Goal: Task Accomplishment & Management: Manage account settings

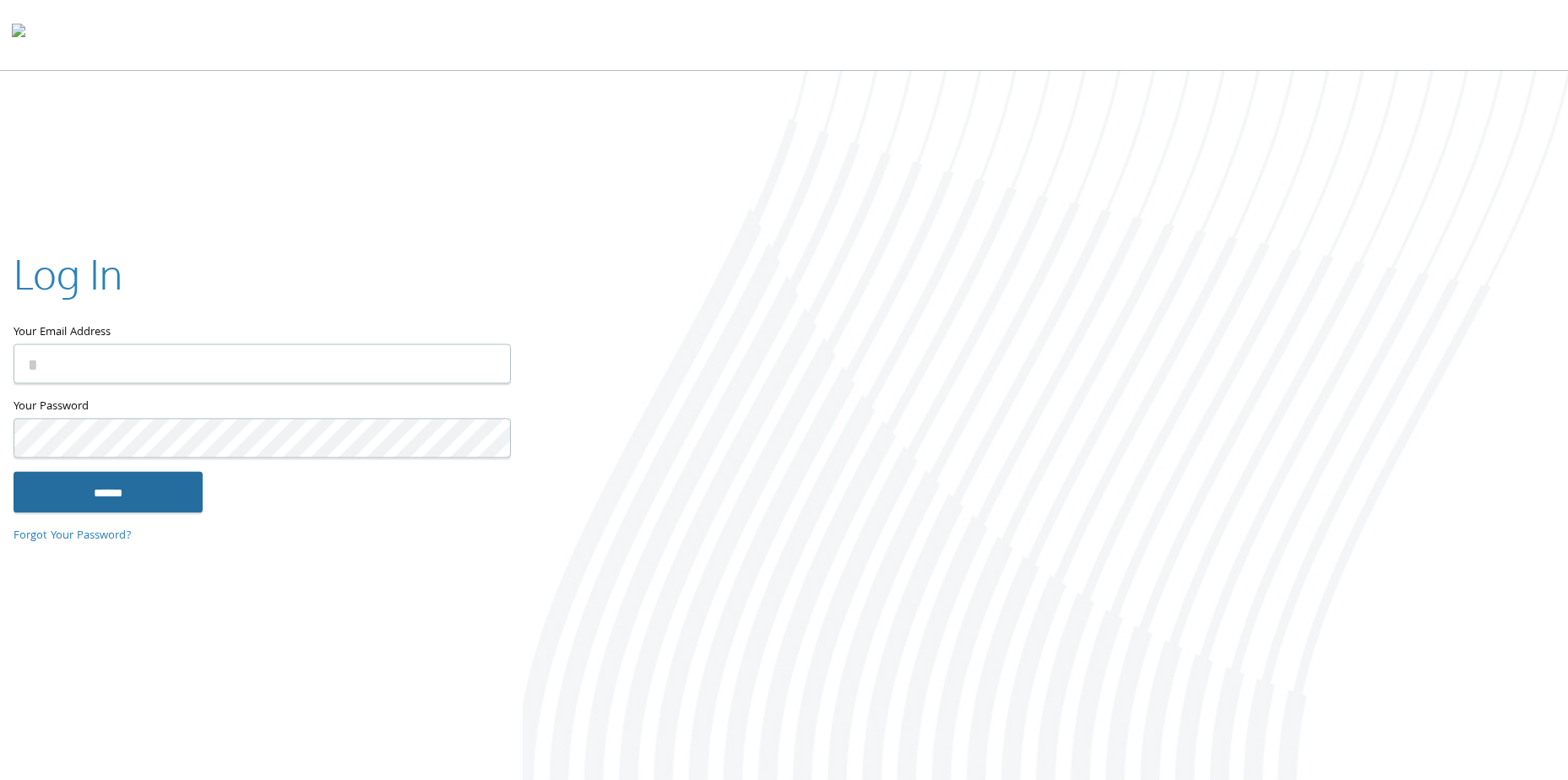
type input "**********"
click at [125, 487] on input "******" at bounding box center [107, 492] width 189 height 41
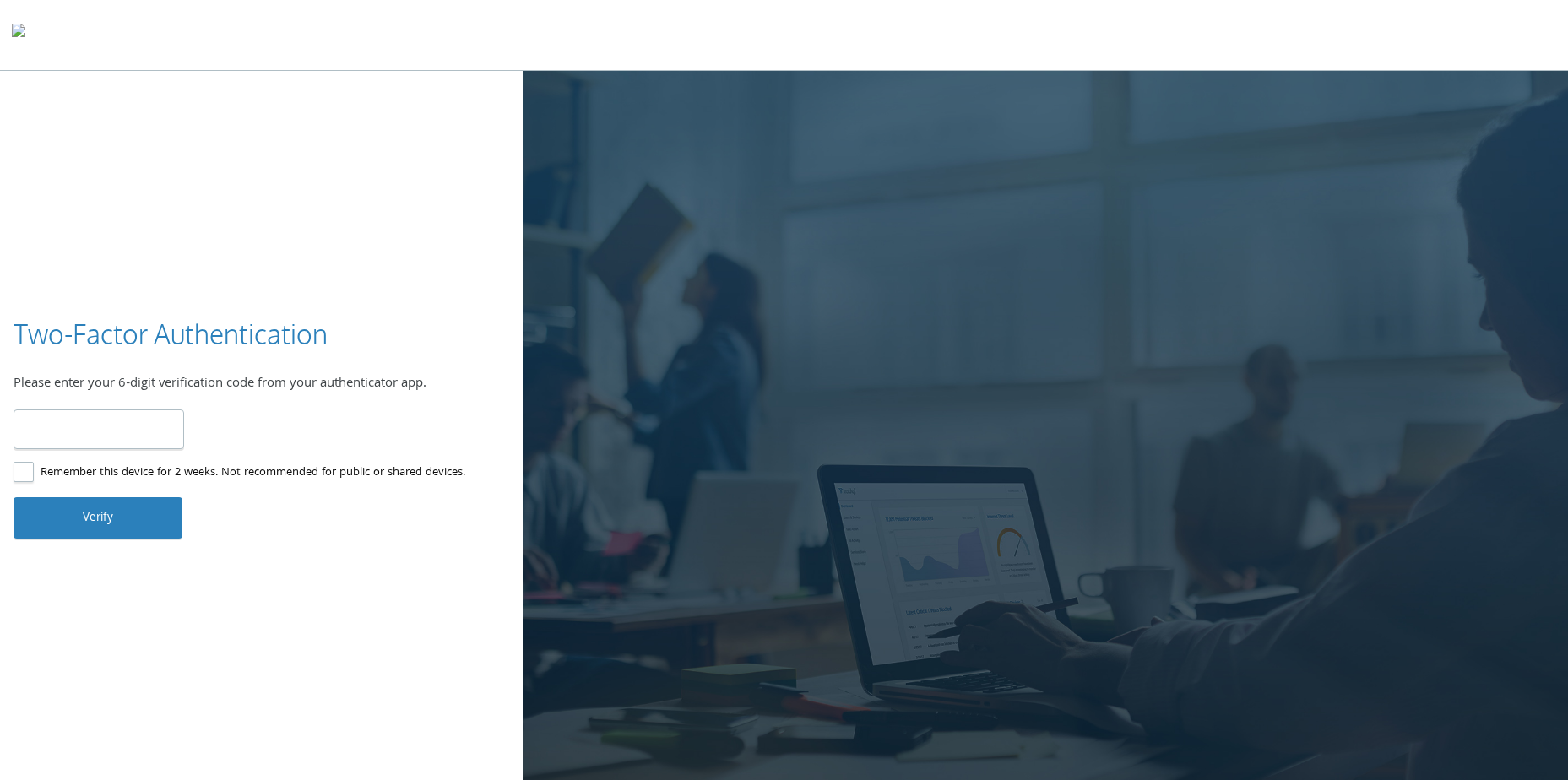
type input "******"
